Goal: Task Accomplishment & Management: Use online tool/utility

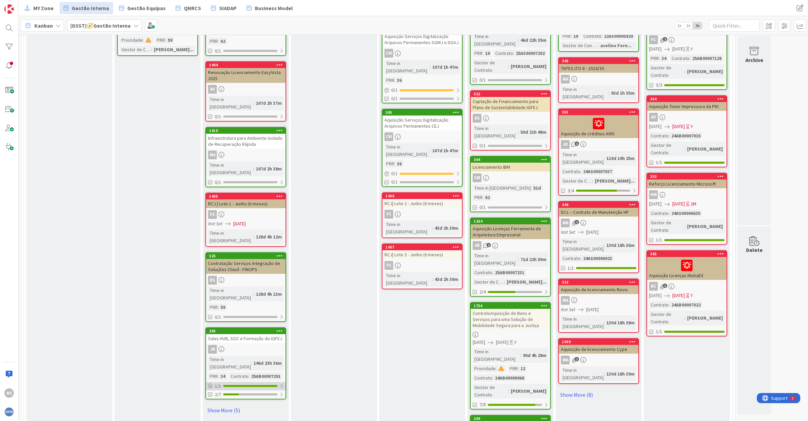
scroll to position [463, 0]
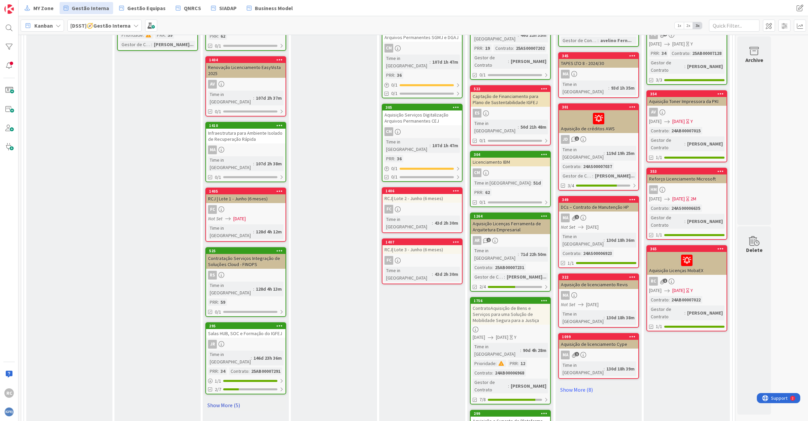
click at [227, 400] on link "Show More (5)" at bounding box center [245, 405] width 81 height 11
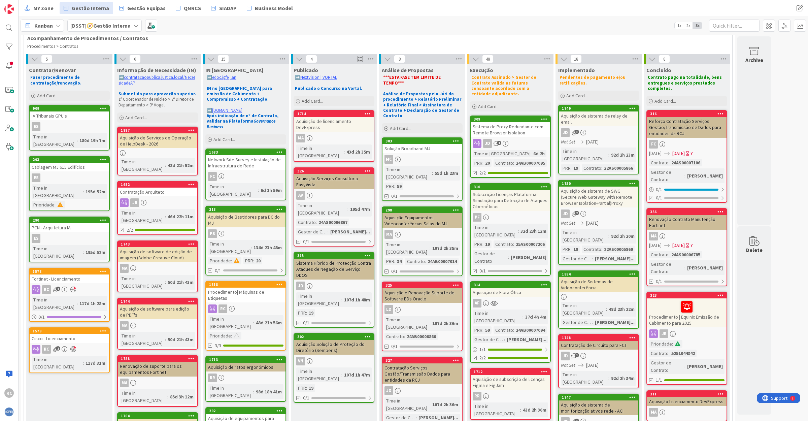
scroll to position [0, 0]
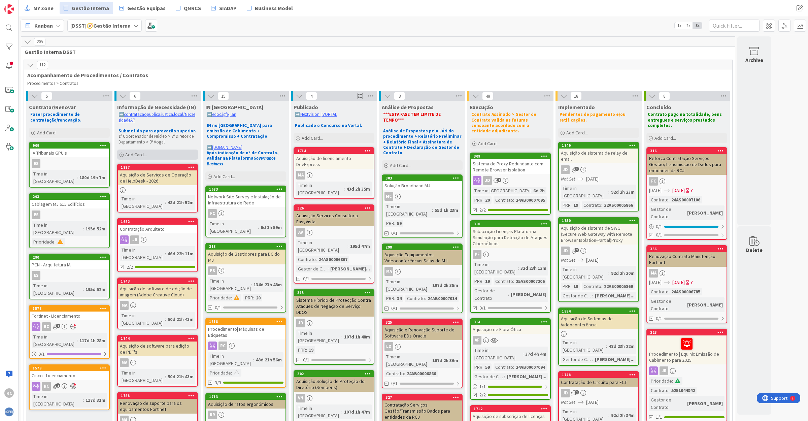
click at [150, 154] on div "Add Card..." at bounding box center [157, 154] width 81 height 10
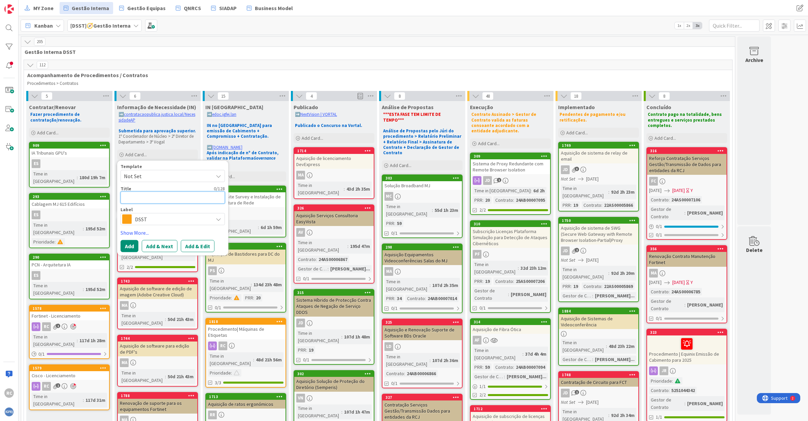
click at [145, 198] on textarea at bounding box center [173, 197] width 104 height 12
paste textarea "Aquisição de serviços para o desenvolvimento e implementação de três casos de u…"
type textarea "x"
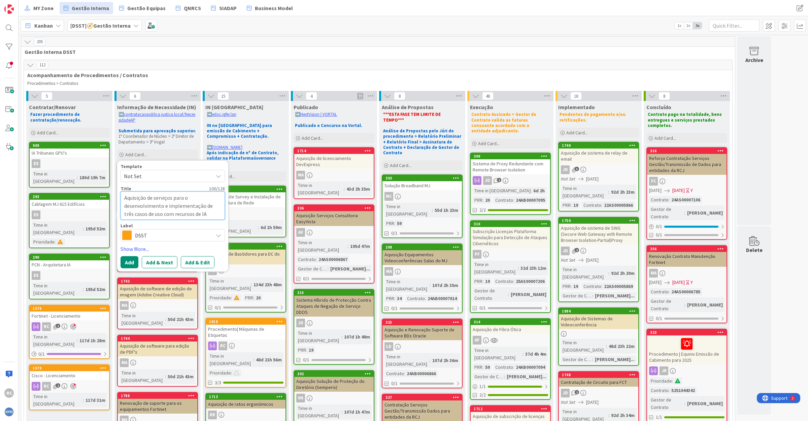
type textarea "Aquisição de serviços para o desenvolvimento e implementação de três casos de u…"
click at [160, 233] on span "DSST" at bounding box center [172, 235] width 75 height 9
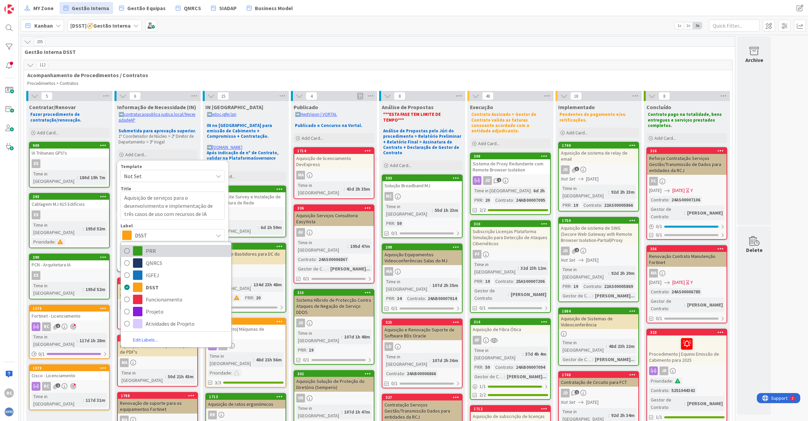
click at [157, 249] on span "PRR" at bounding box center [187, 251] width 82 height 10
type textarea "x"
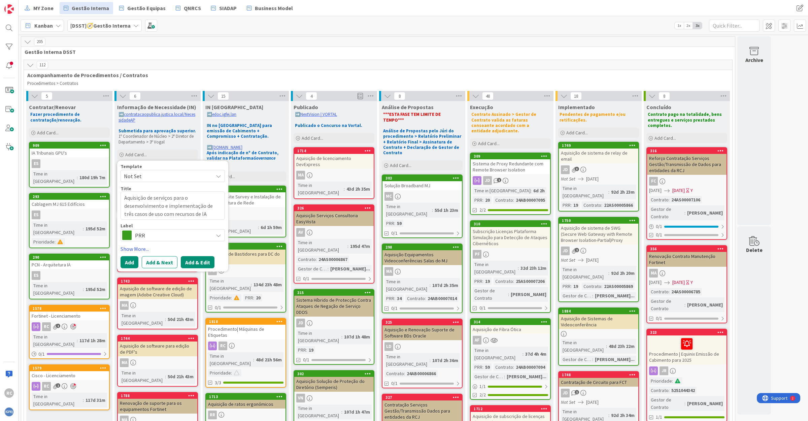
click at [207, 263] on button "Add & Edit" at bounding box center [198, 262] width 34 height 12
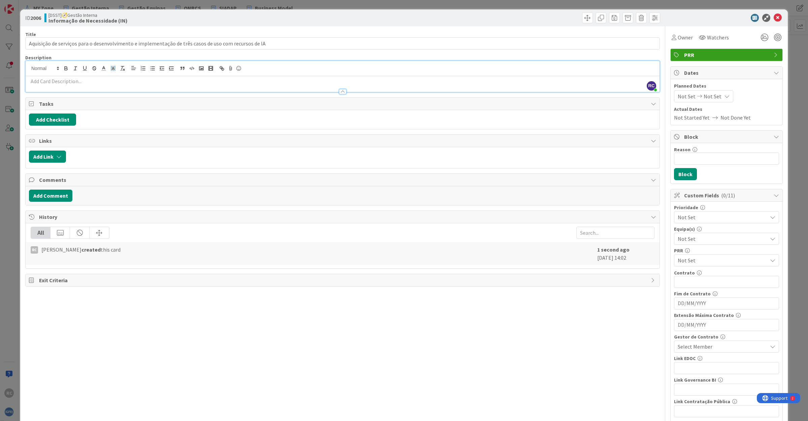
click at [117, 68] on div "RC [PERSON_NAME] just joined" at bounding box center [343, 76] width 634 height 31
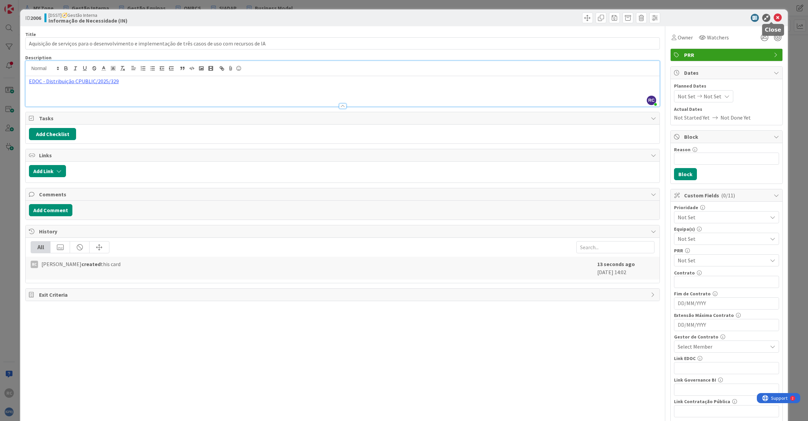
click at [774, 14] on icon at bounding box center [778, 18] width 8 height 8
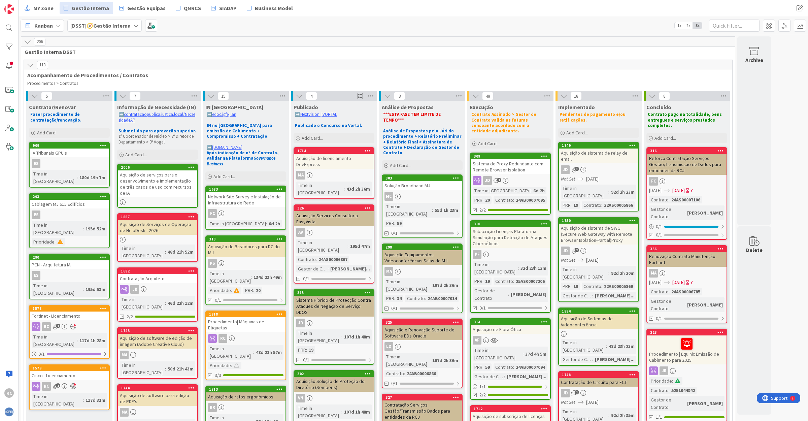
click at [154, 177] on div "Aquisição de serviços para o desenvolvimento e implementação de três casos de u…" at bounding box center [157, 183] width 79 height 27
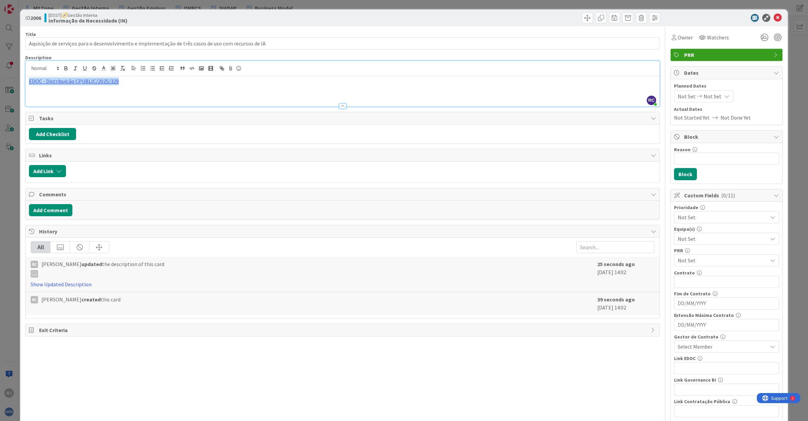
drag, startPoint x: 127, startPoint y: 70, endPoint x: 29, endPoint y: 76, distance: 98.2
click at [29, 76] on div "EDOC - Distribuição CPUBLIC/2025/329" at bounding box center [343, 91] width 634 height 30
copy link "EDOC - Distribuição CPUBLIC/2025/329"
